Goal: Transaction & Acquisition: Purchase product/service

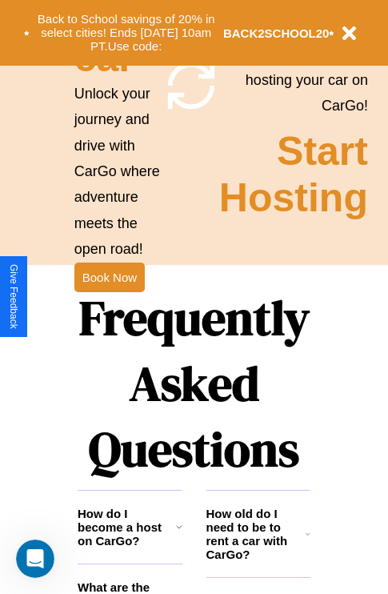
scroll to position [1939, 0]
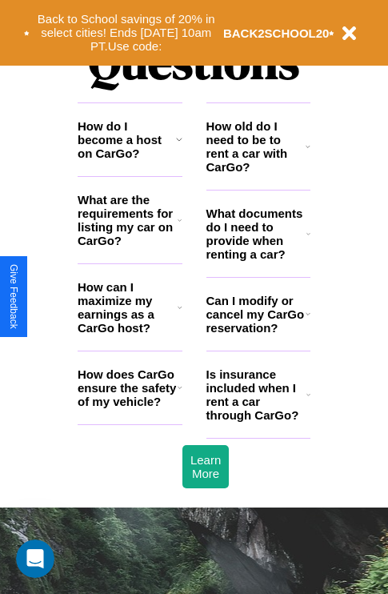
click at [130, 160] on h3 "How do I become a host on CarGo?" at bounding box center [127, 139] width 98 height 41
click at [130, 408] on h3 "How does CarGo ensure the safety of my vehicle?" at bounding box center [128, 387] width 100 height 41
click at [178, 146] on icon at bounding box center [179, 139] width 6 height 13
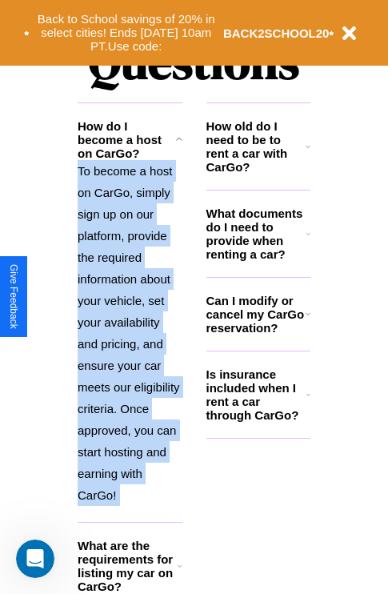
scroll to position [2142, 0]
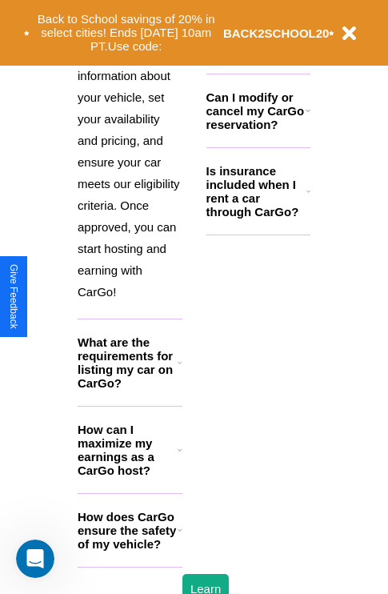
click at [130, 551] on h3 "How does CarGo ensure the safety of my vehicle?" at bounding box center [128, 530] width 100 height 41
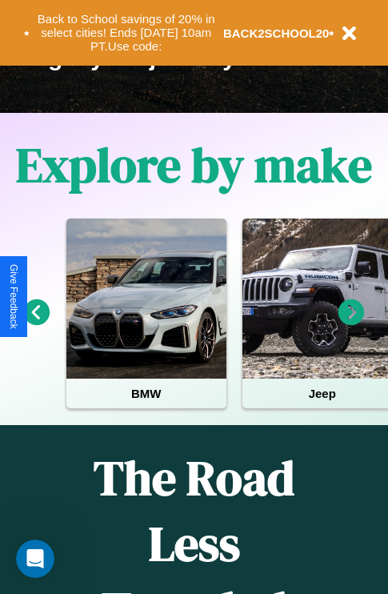
scroll to position [246, 0]
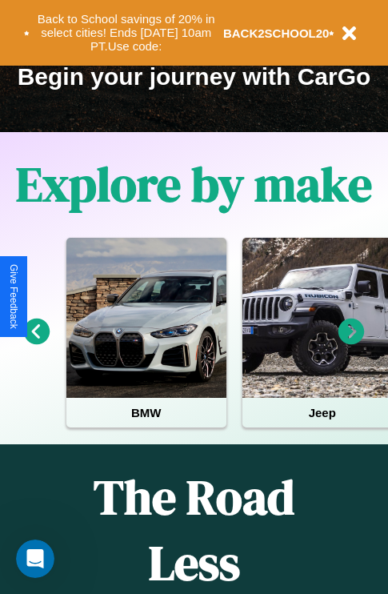
click at [36, 342] on icon at bounding box center [37, 331] width 26 height 26
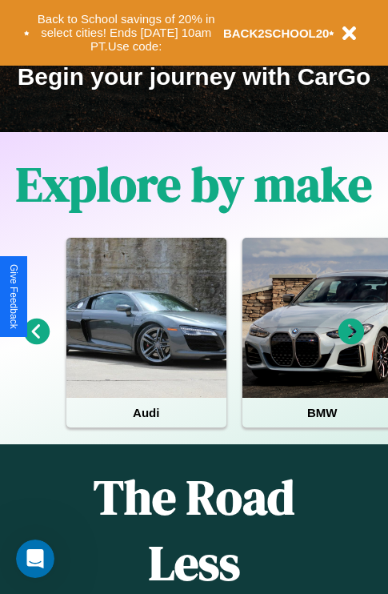
click at [351, 342] on icon at bounding box center [351, 331] width 26 height 26
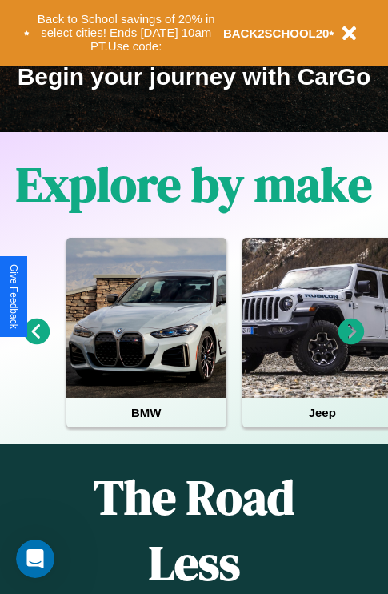
click at [351, 342] on icon at bounding box center [351, 331] width 26 height 26
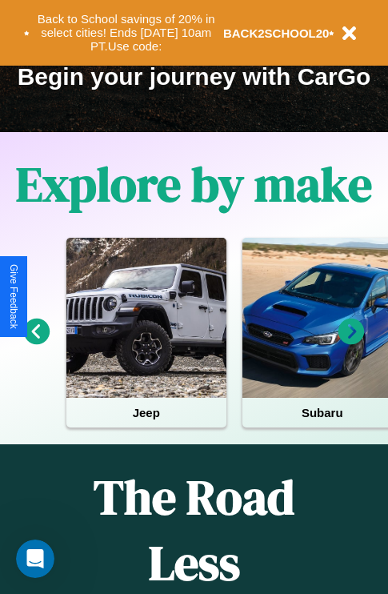
click at [351, 342] on icon at bounding box center [351, 331] width 26 height 26
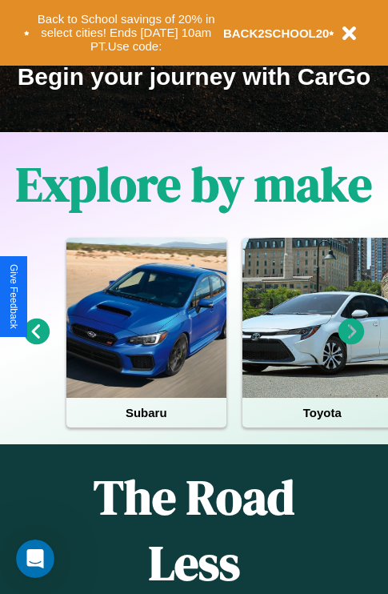
click at [36, 342] on icon at bounding box center [37, 331] width 26 height 26
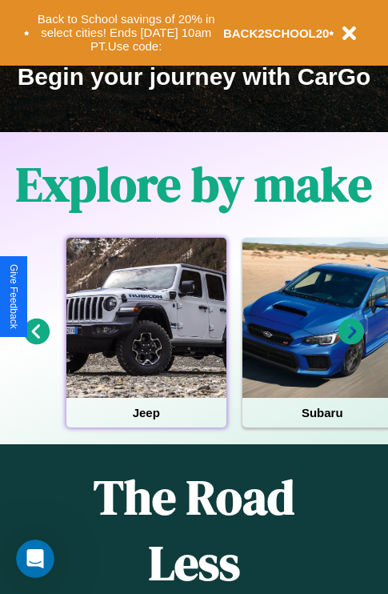
click at [146, 342] on div at bounding box center [146, 318] width 160 height 160
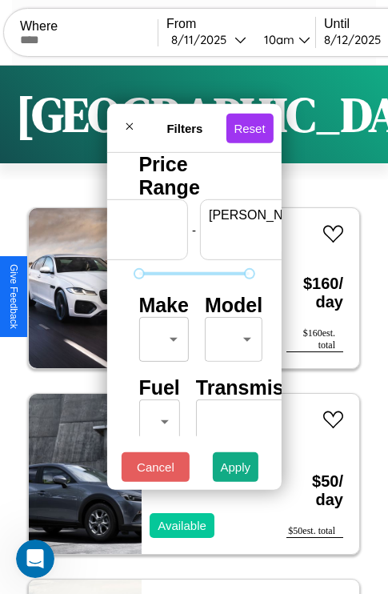
scroll to position [0, 99]
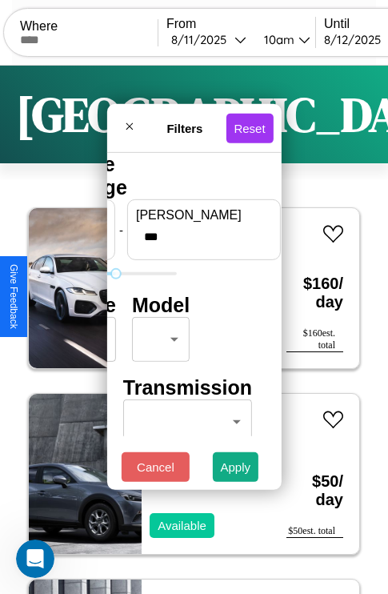
type input "***"
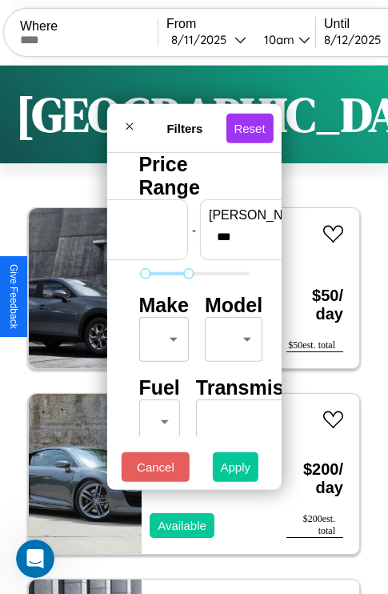
type input "**"
click at [236, 471] on button "Apply" at bounding box center [236, 467] width 46 height 30
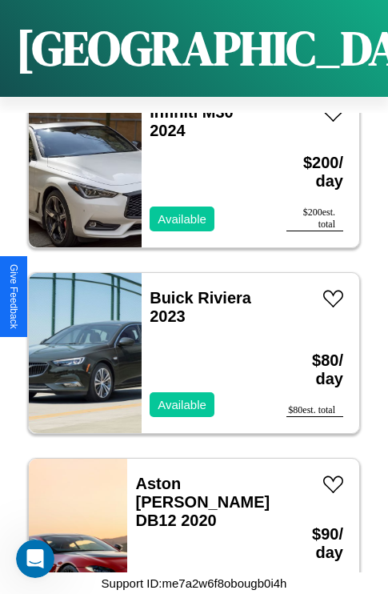
scroll to position [5072, 0]
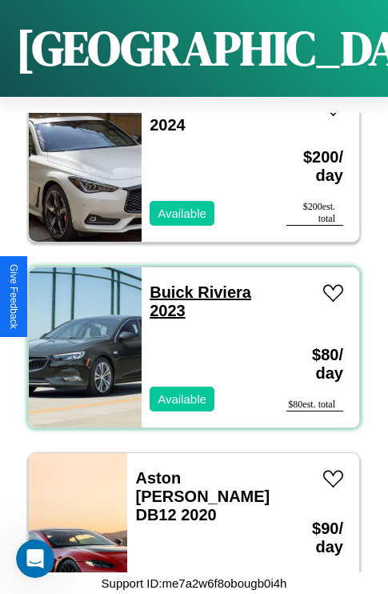
click at [166, 283] on link "Buick Riviera 2023" at bounding box center [201, 301] width 102 height 36
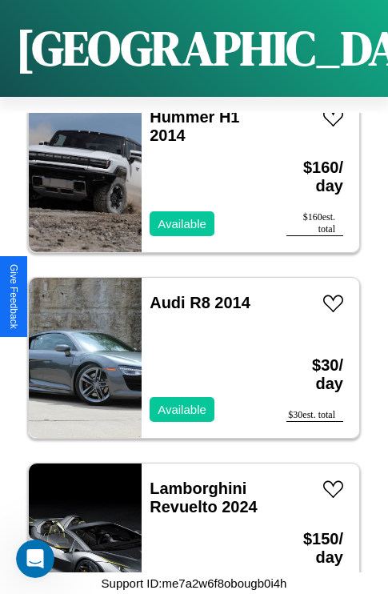
scroll to position [26421, 0]
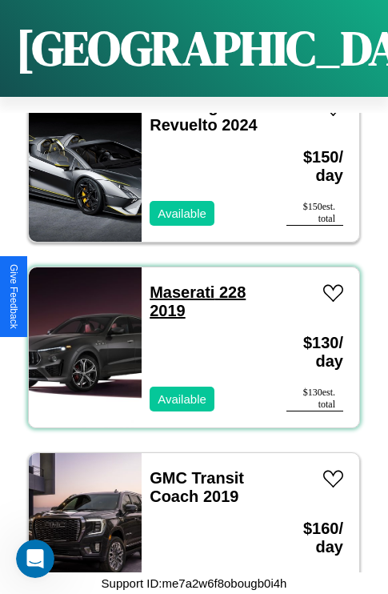
click at [177, 283] on link "Maserati 228 2019" at bounding box center [198, 301] width 96 height 36
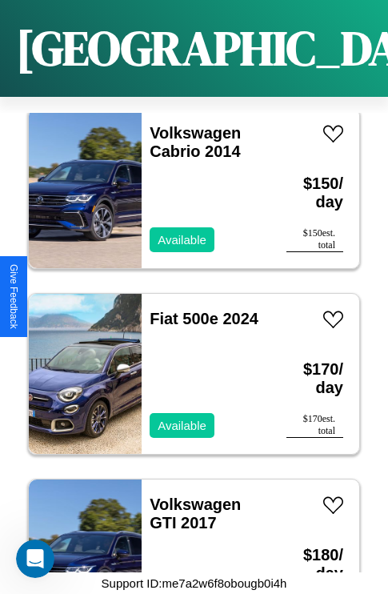
scroll to position [14169, 0]
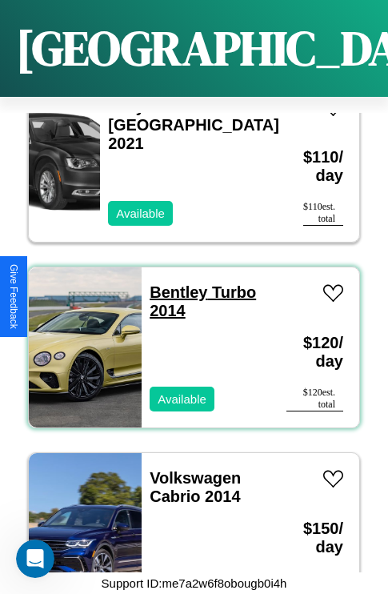
click at [174, 283] on link "Bentley Turbo 2014" at bounding box center [203, 301] width 106 height 36
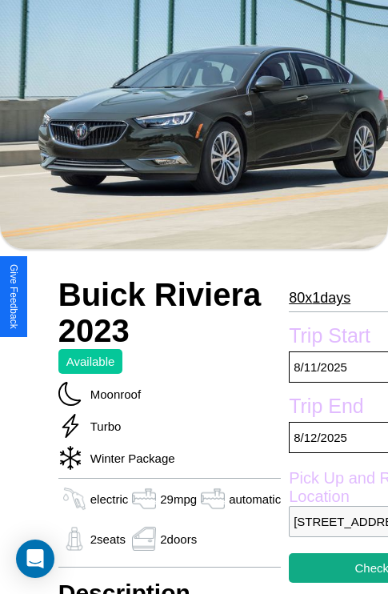
scroll to position [779, 0]
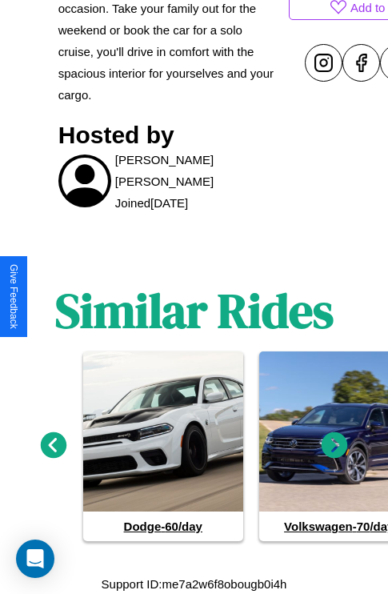
click at [334, 445] on icon at bounding box center [335, 445] width 26 height 26
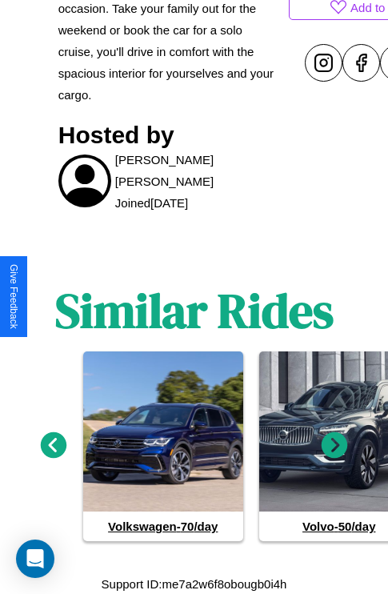
click at [334, 445] on icon at bounding box center [335, 445] width 26 height 26
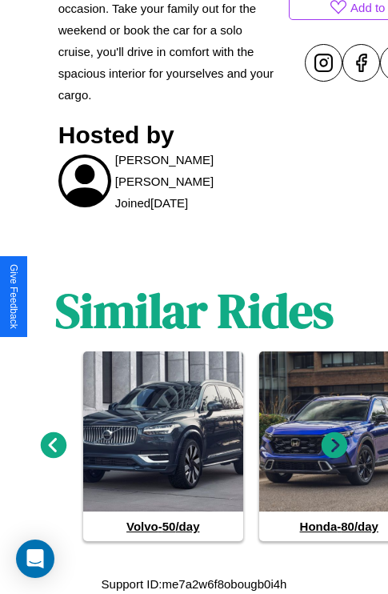
click at [334, 445] on icon at bounding box center [335, 445] width 26 height 26
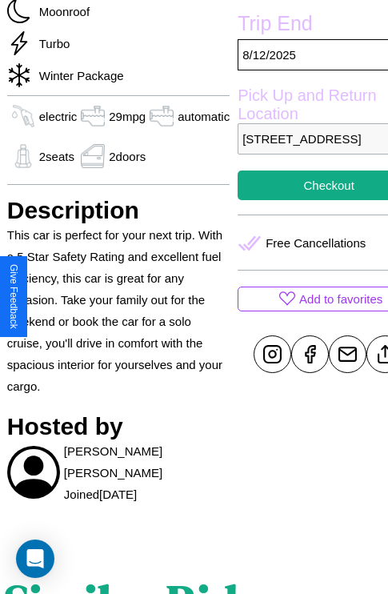
scroll to position [341, 77]
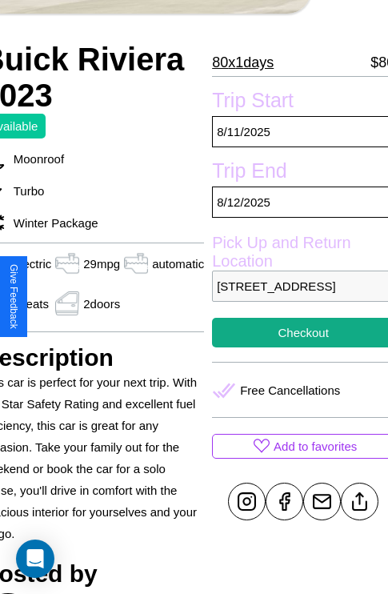
click at [296, 296] on p "[STREET_ADDRESS]" at bounding box center [303, 285] width 182 height 31
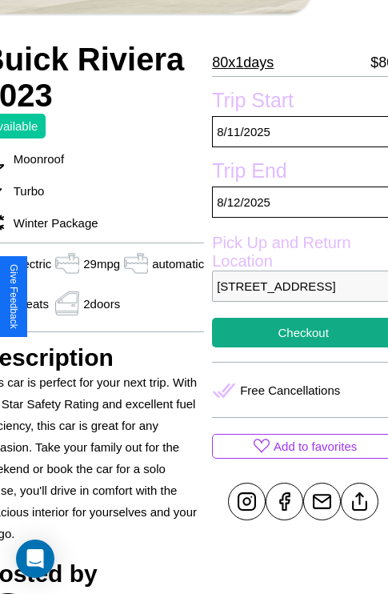
click at [296, 296] on p "[STREET_ADDRESS]" at bounding box center [303, 285] width 182 height 31
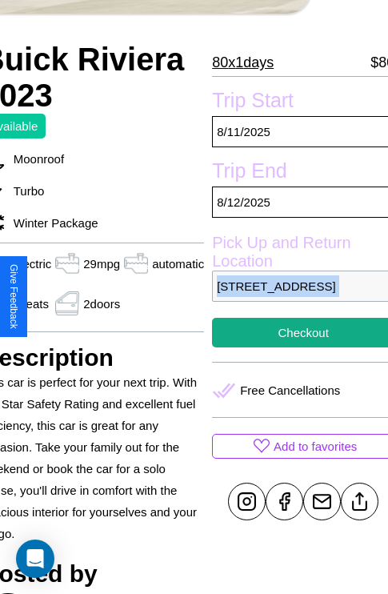
click at [296, 296] on p "[STREET_ADDRESS]" at bounding box center [303, 285] width 182 height 31
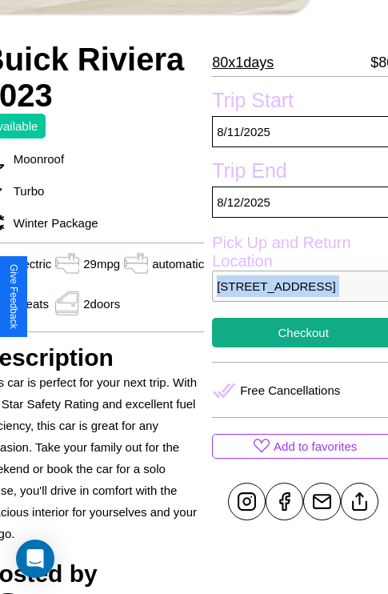
click at [296, 296] on p "[STREET_ADDRESS]" at bounding box center [303, 285] width 182 height 31
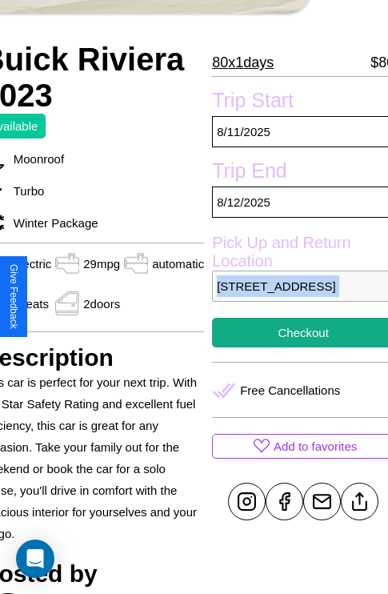
click at [296, 296] on p "[STREET_ADDRESS]" at bounding box center [303, 285] width 182 height 31
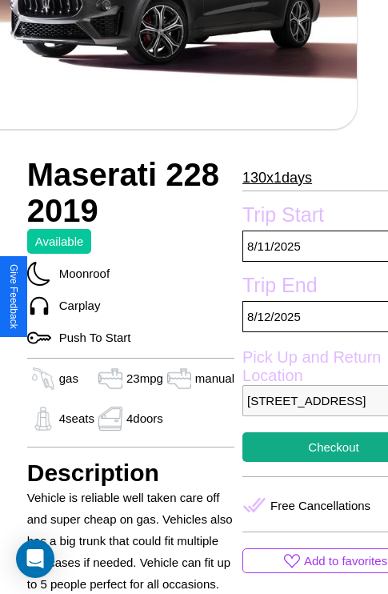
scroll to position [397, 54]
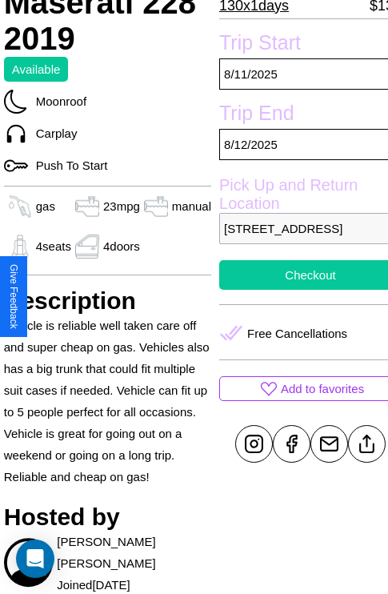
click at [297, 290] on button "Checkout" at bounding box center [310, 275] width 182 height 30
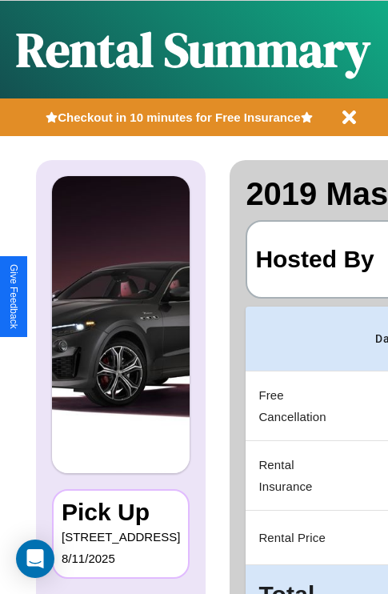
scroll to position [0, 302]
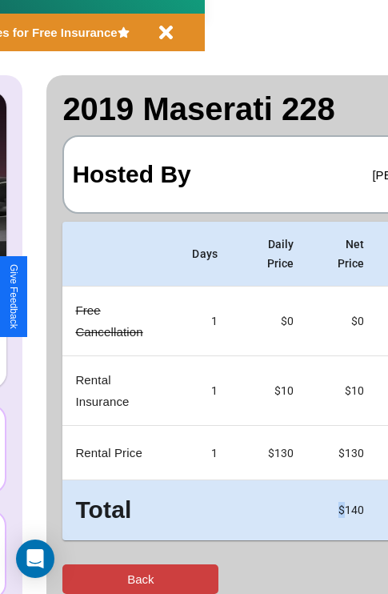
click at [78, 579] on button "Back" at bounding box center [140, 579] width 156 height 30
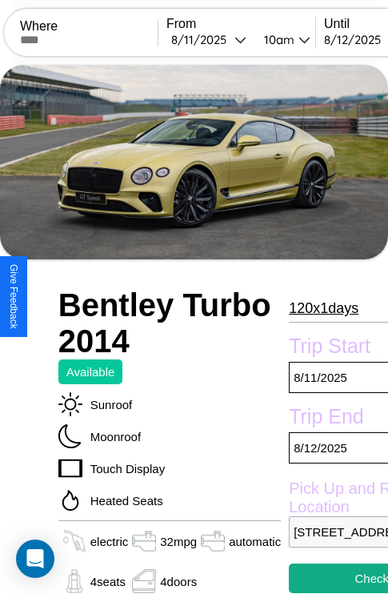
scroll to position [11, 0]
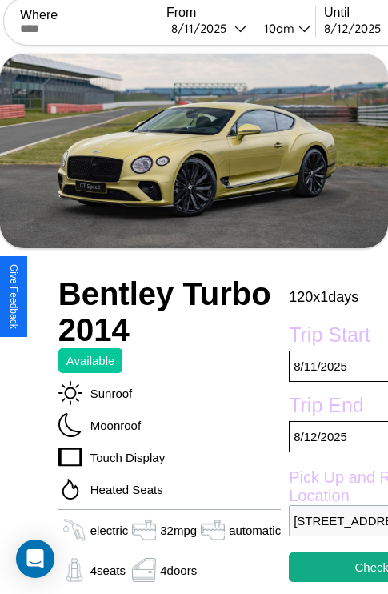
click at [322, 297] on p "120 x 1 days" at bounding box center [324, 297] width 70 height 26
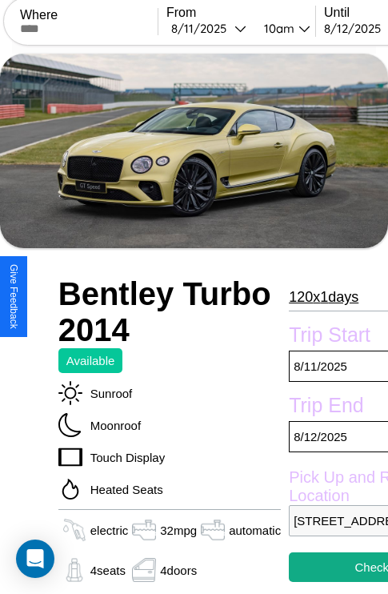
click at [322, 297] on p "120 x 1 days" at bounding box center [324, 297] width 70 height 26
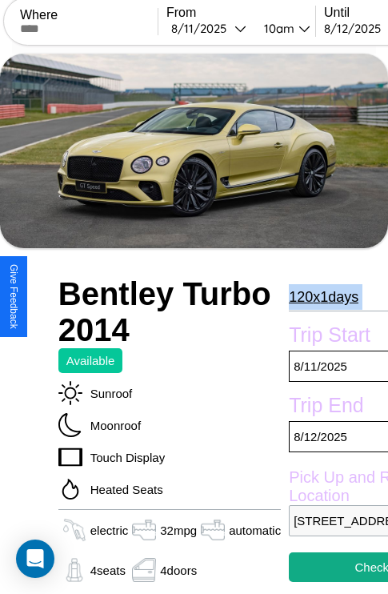
click at [322, 297] on p "120 x 1 days" at bounding box center [324, 297] width 70 height 26
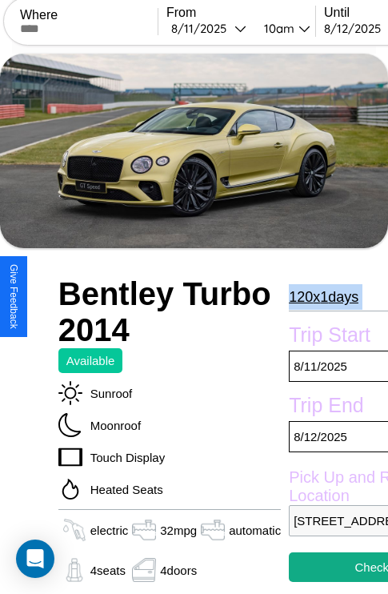
click at [322, 297] on p "120 x 1 days" at bounding box center [324, 297] width 70 height 26
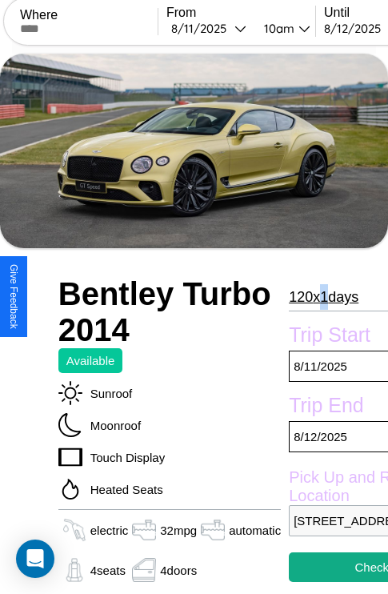
click at [322, 297] on p "120 x 1 days" at bounding box center [324, 297] width 70 height 26
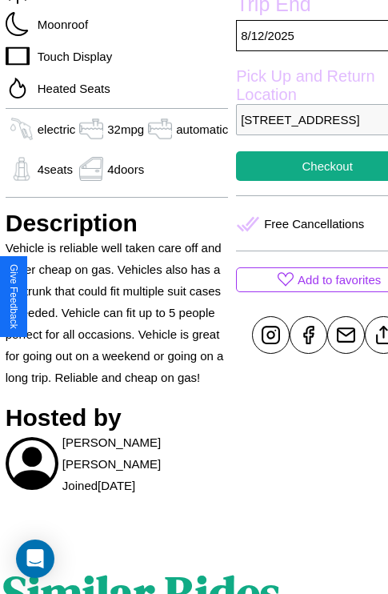
scroll to position [471, 61]
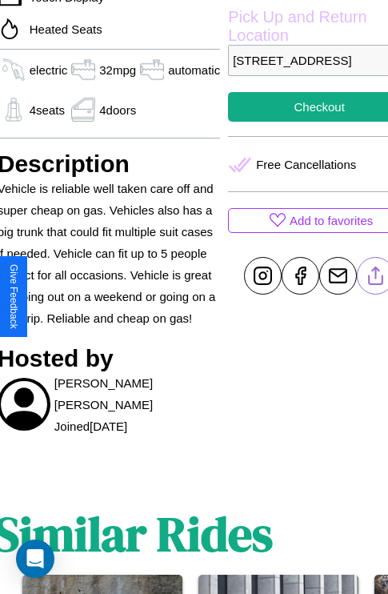
click at [376, 278] on line at bounding box center [376, 272] width 0 height 11
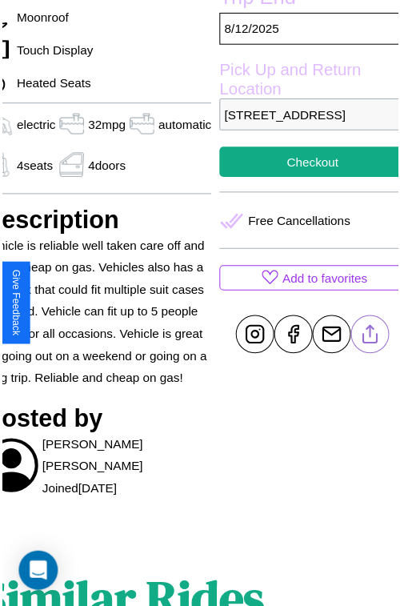
scroll to position [416, 77]
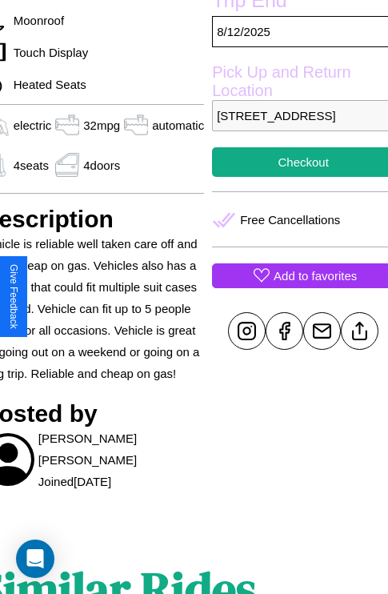
click at [296, 286] on p "Add to favorites" at bounding box center [315, 276] width 83 height 22
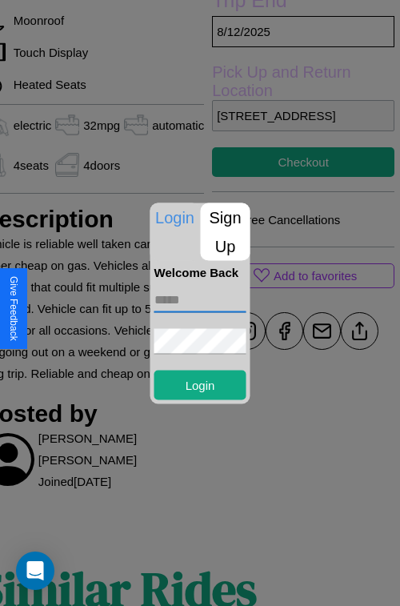
click at [200, 299] on input "text" at bounding box center [200, 299] width 92 height 26
type input "**********"
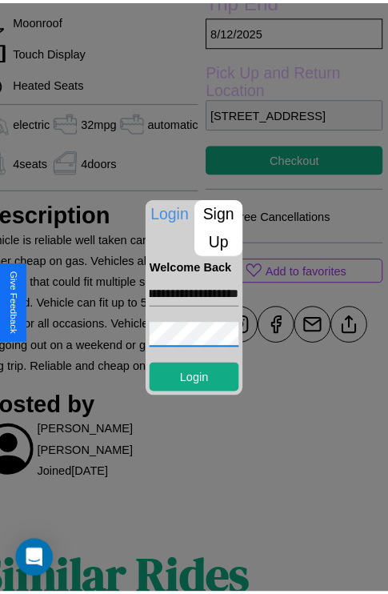
scroll to position [0, 0]
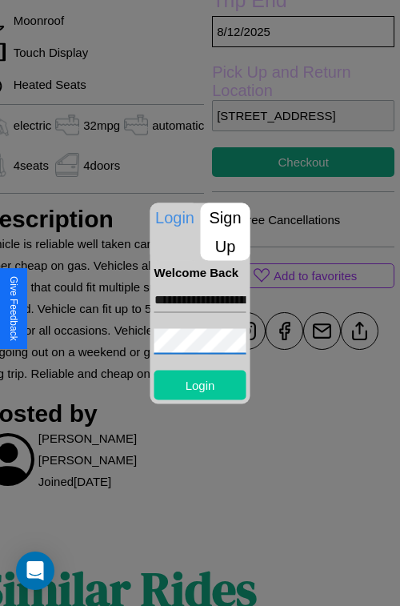
click at [200, 384] on button "Login" at bounding box center [200, 385] width 92 height 30
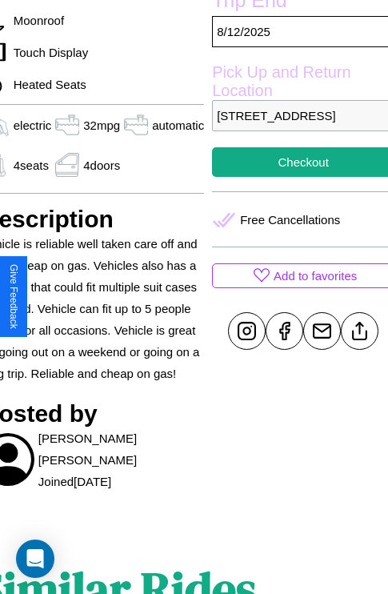
scroll to position [302, 77]
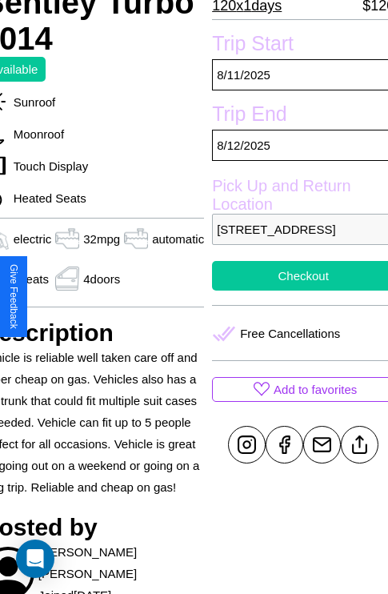
click at [296, 290] on button "Checkout" at bounding box center [303, 276] width 182 height 30
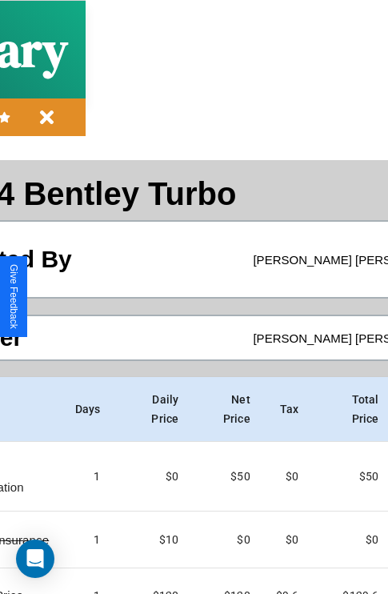
scroll to position [142, 183]
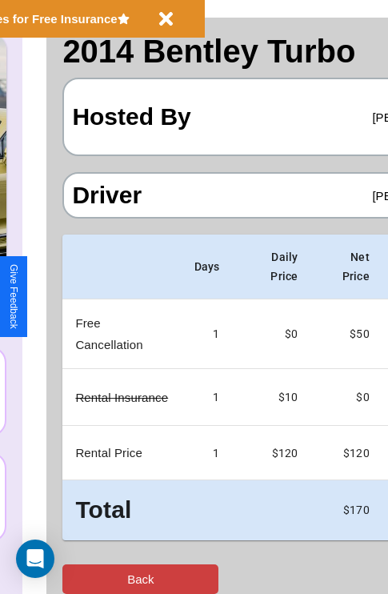
click at [78, 579] on button "Back" at bounding box center [140, 579] width 156 height 30
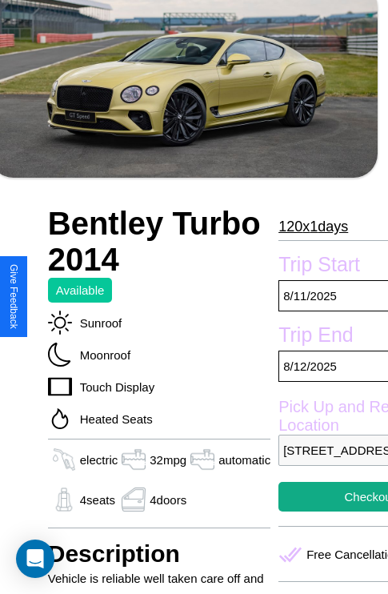
scroll to position [471, 61]
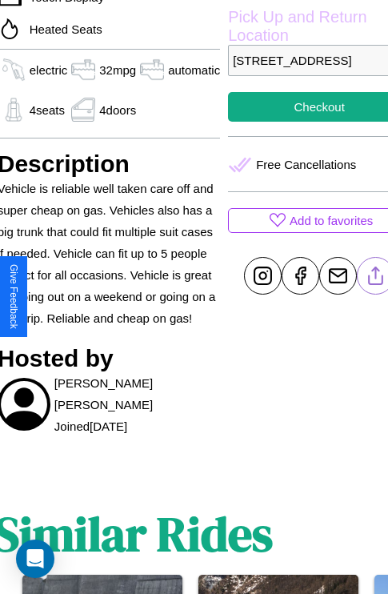
click at [376, 278] on line at bounding box center [376, 272] width 0 height 11
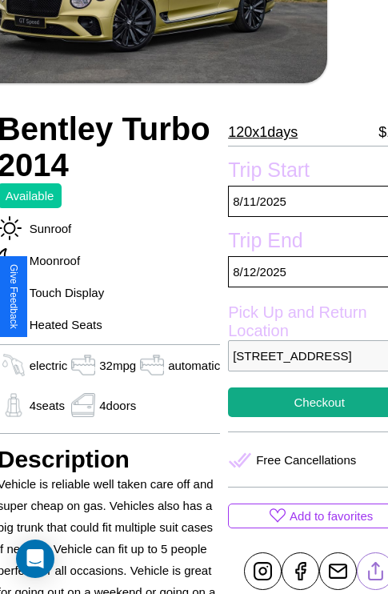
scroll to position [11, 61]
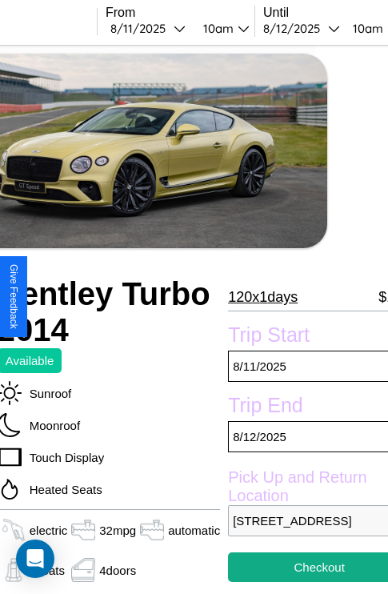
click at [262, 297] on p "120 x 1 days" at bounding box center [263, 297] width 70 height 26
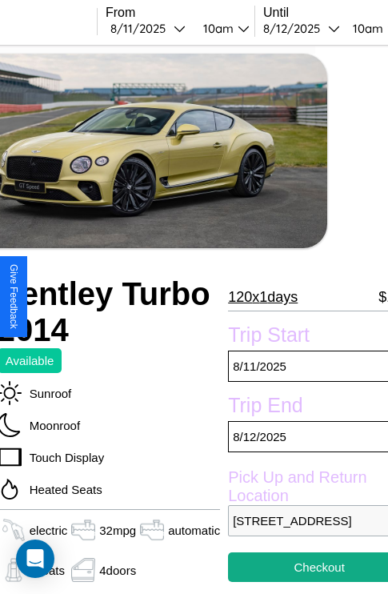
click at [262, 297] on p "120 x 1 days" at bounding box center [263, 297] width 70 height 26
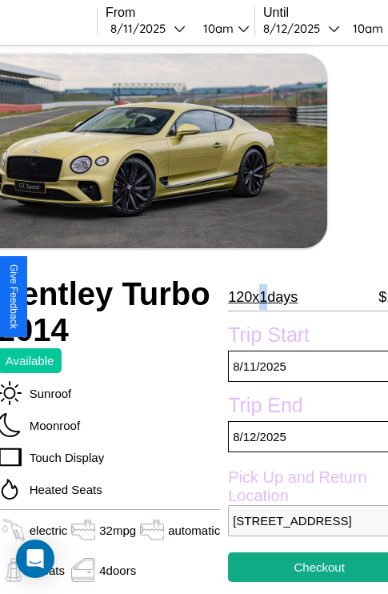
click at [262, 297] on p "120 x 1 days" at bounding box center [263, 297] width 70 height 26
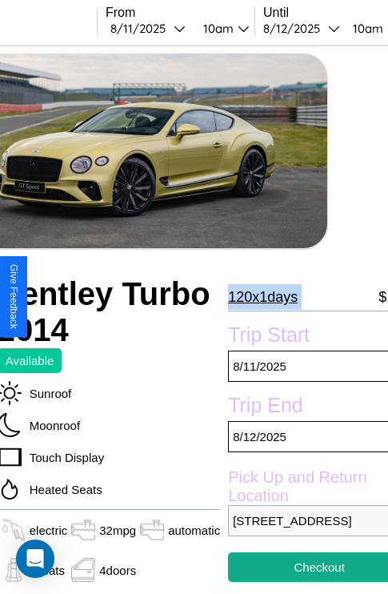
click at [262, 297] on p "120 x 1 days" at bounding box center [263, 297] width 70 height 26
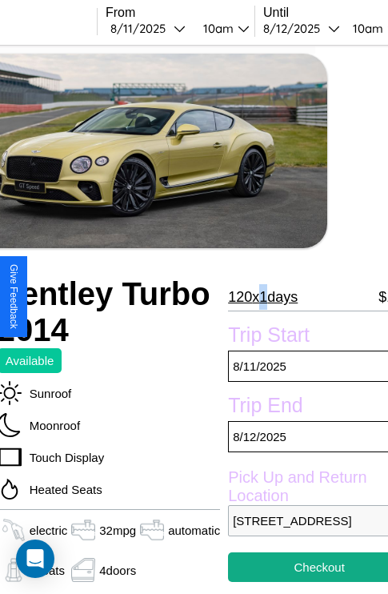
click at [262, 297] on p "120 x 1 days" at bounding box center [263, 297] width 70 height 26
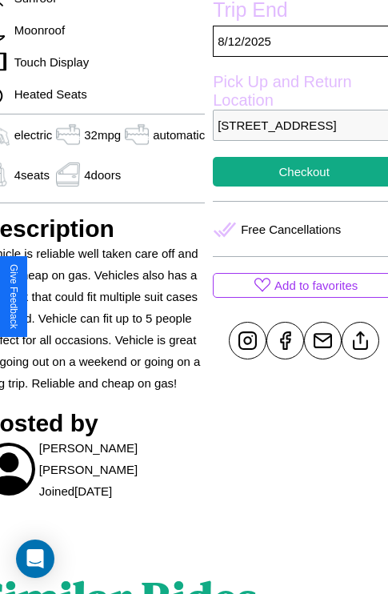
scroll to position [416, 77]
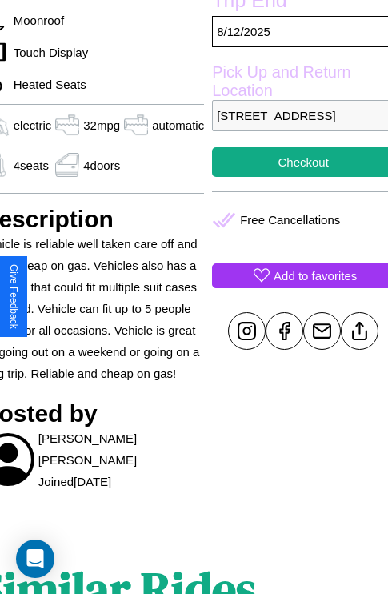
click at [296, 286] on p "Add to favorites" at bounding box center [315, 276] width 83 height 22
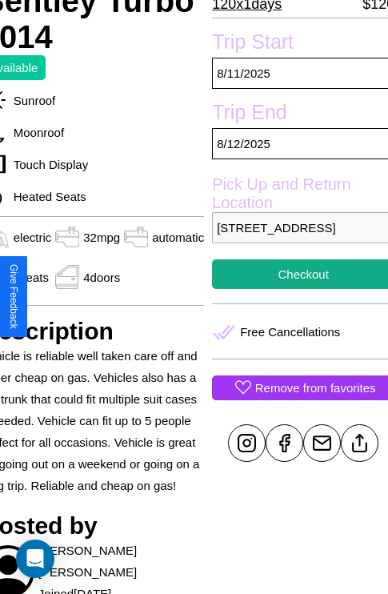
scroll to position [302, 77]
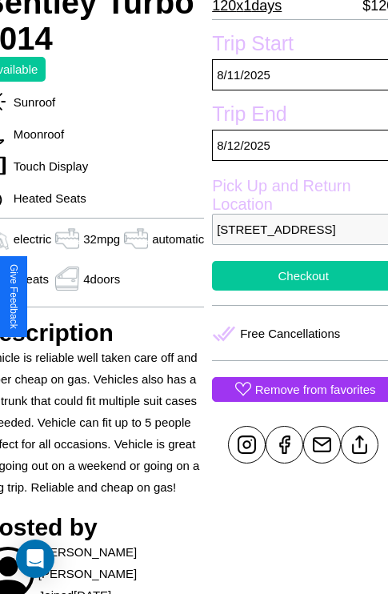
click at [296, 290] on button "Checkout" at bounding box center [303, 276] width 182 height 30
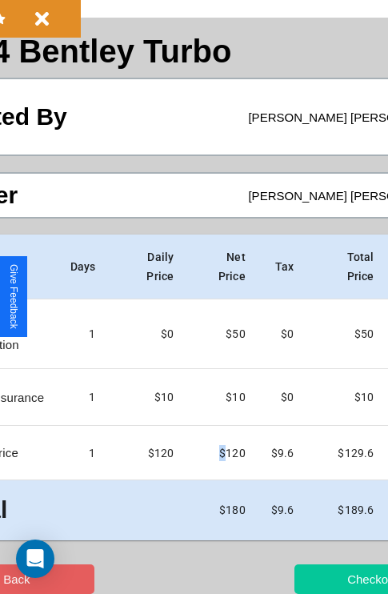
click at [310, 579] on button "Checkout" at bounding box center [372, 579] width 156 height 30
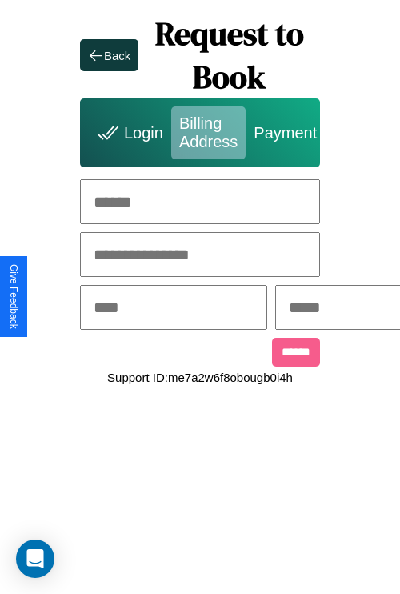
click at [200, 202] on input "text" at bounding box center [200, 201] width 240 height 45
type input "**********"
click at [199, 309] on input "text" at bounding box center [173, 307] width 187 height 45
type input "********"
click at [363, 309] on input "text" at bounding box center [368, 307] width 187 height 45
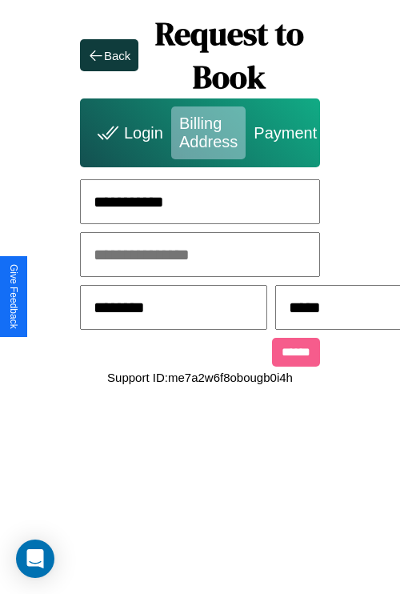
scroll to position [0, 414]
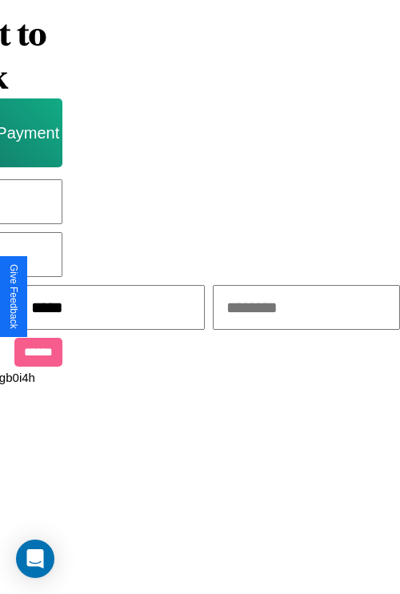
type input "*****"
click at [280, 309] on input "text" at bounding box center [306, 307] width 187 height 45
type input "*****"
click at [24, 354] on input "******" at bounding box center [38, 352] width 48 height 29
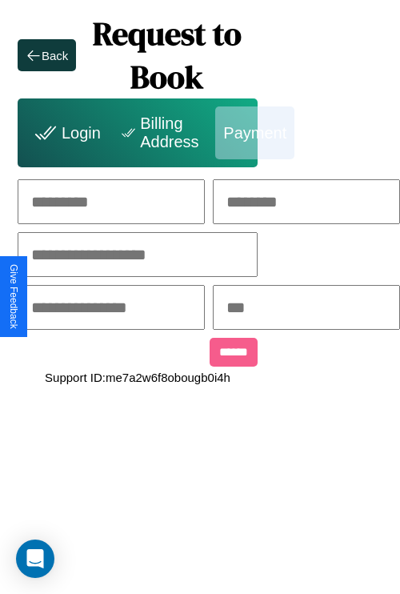
scroll to position [0, 166]
click at [22, 133] on div "Login" at bounding box center [65, 132] width 87 height 53
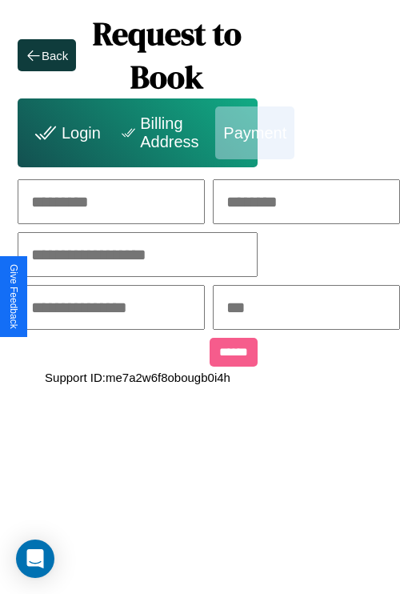
click at [22, 133] on div "Login" at bounding box center [65, 132] width 87 height 53
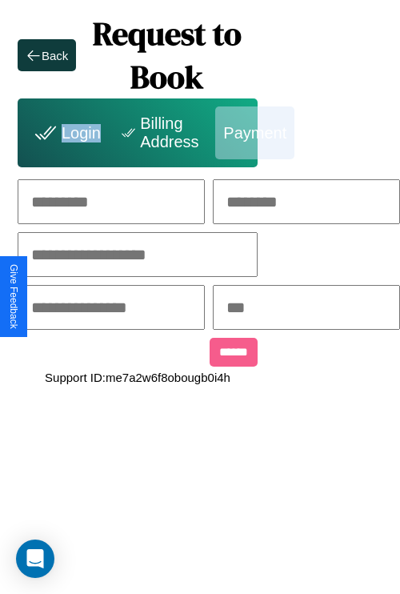
click at [22, 133] on div "Login" at bounding box center [65, 132] width 87 height 53
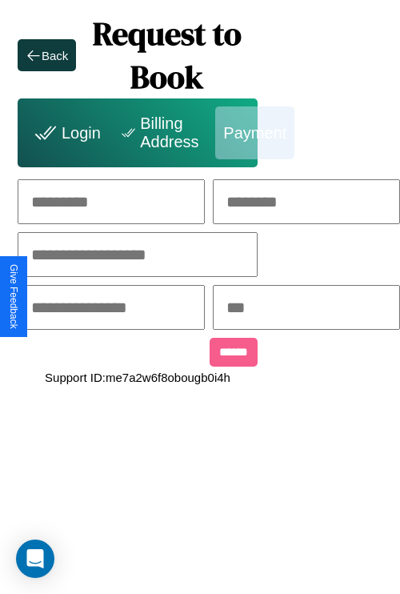
click at [22, 133] on div "Login" at bounding box center [65, 132] width 87 height 53
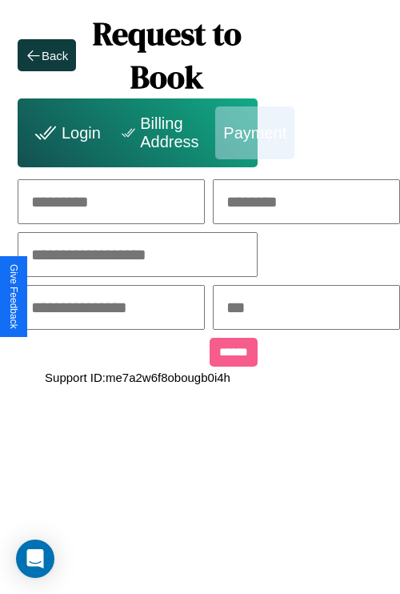
click at [22, 133] on div "Login" at bounding box center [65, 132] width 87 height 53
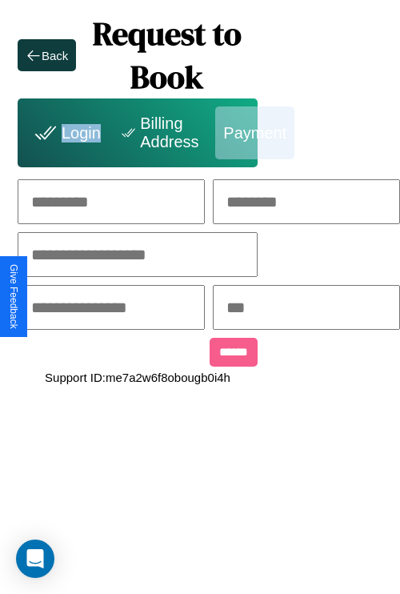
click at [22, 133] on div "Login" at bounding box center [65, 132] width 87 height 53
